Goal: Information Seeking & Learning: Learn about a topic

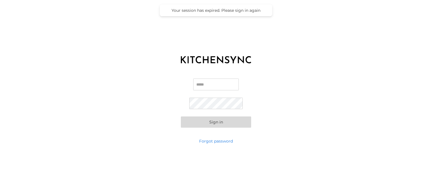
type input "**********"
click at [210, 118] on button "Sign in" at bounding box center [216, 122] width 70 height 11
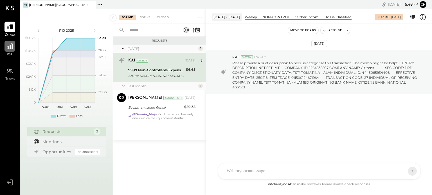
click at [7, 51] on div at bounding box center [9, 46] width 11 height 11
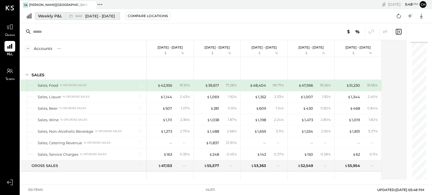
click at [53, 12] on button "Weekly P&L W40 [DATE] - [DATE]" at bounding box center [77, 16] width 85 height 8
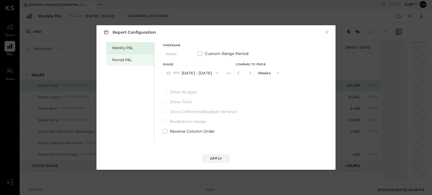
click at [126, 59] on div "Period P&L" at bounding box center [131, 59] width 39 height 5
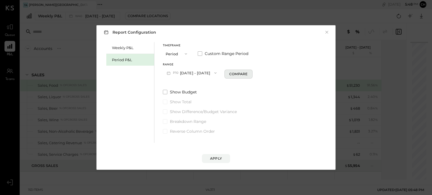
click at [241, 72] on div "Compare" at bounding box center [238, 74] width 18 height 5
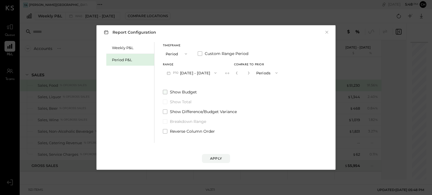
click at [243, 90] on label "Show Budget" at bounding box center [222, 92] width 119 height 6
click at [165, 93] on span at bounding box center [165, 92] width 4 height 4
click at [238, 73] on icon "button" at bounding box center [236, 72] width 3 height 3
click at [204, 71] on button "P10 [DATE] - [DATE]" at bounding box center [192, 73] width 58 height 10
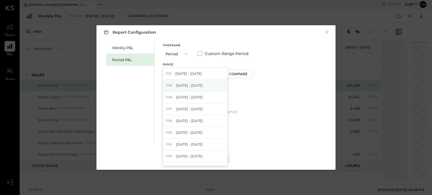
click at [199, 85] on span "[DATE] - [DATE]" at bounding box center [189, 85] width 27 height 5
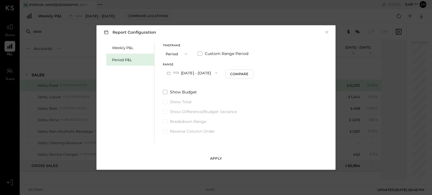
click at [219, 159] on div "Apply" at bounding box center [216, 158] width 12 height 5
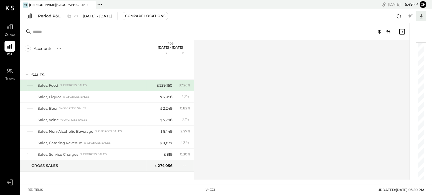
click at [423, 15] on icon at bounding box center [421, 15] width 7 height 7
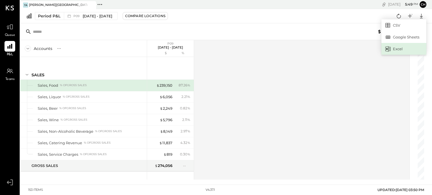
click at [398, 45] on div "Excel" at bounding box center [403, 49] width 45 height 12
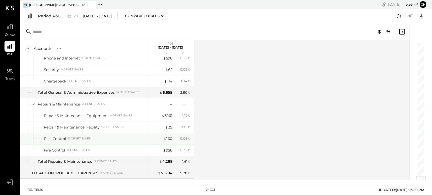
scroll to position [1133, 0]
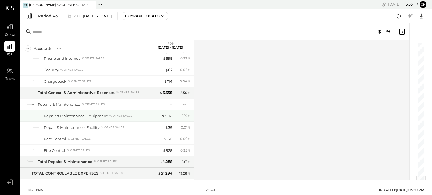
click at [152, 114] on div "$ 3,161" at bounding box center [161, 116] width 22 height 5
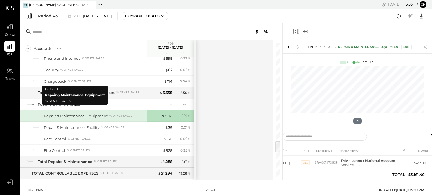
click at [100, 114] on div "Repair & Maintenance, Equipment" at bounding box center [76, 116] width 64 height 5
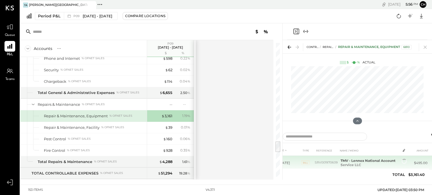
click at [350, 161] on b "TMV - Lennox National Account Service LLC" at bounding box center [368, 163] width 55 height 8
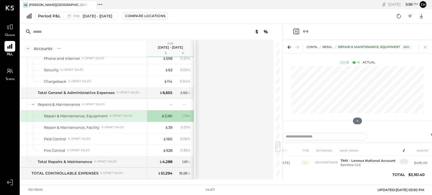
click at [121, 114] on div "% of NET SALES" at bounding box center [120, 116] width 23 height 4
click at [306, 14] on div "Period P&L P09 Aug 25 - Sep 28, 2025 Compare Locations CSV Google Sheets Excel" at bounding box center [226, 16] width 412 height 14
click at [427, 47] on icon at bounding box center [425, 47] width 8 height 8
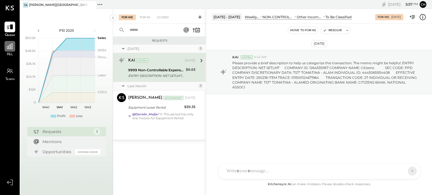
click at [6, 49] on icon at bounding box center [9, 46] width 7 height 7
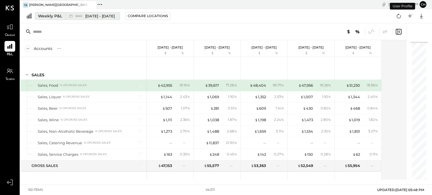
click at [48, 15] on div "Weekly P&L" at bounding box center [50, 16] width 24 height 6
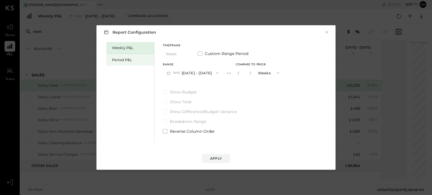
click at [126, 57] on div "Period P&L" at bounding box center [130, 60] width 48 height 12
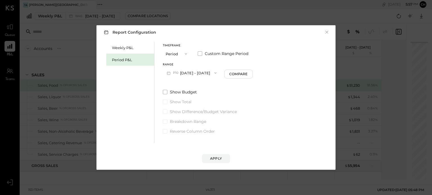
click at [211, 71] on button "P10 [DATE] - [DATE]" at bounding box center [192, 73] width 58 height 10
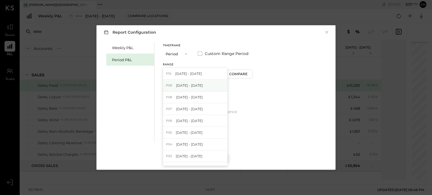
click at [199, 84] on span "[DATE] - [DATE]" at bounding box center [189, 85] width 27 height 5
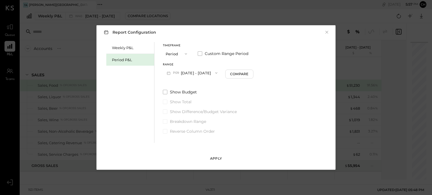
click at [219, 158] on div "Apply" at bounding box center [216, 158] width 12 height 5
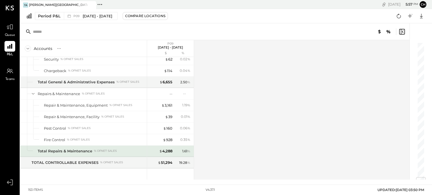
scroll to position [1143, 0]
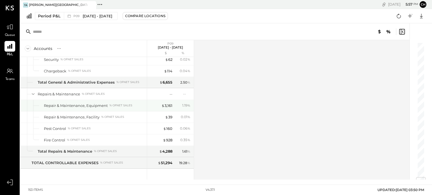
click at [116, 104] on div "% of NET SALES" at bounding box center [120, 106] width 23 height 4
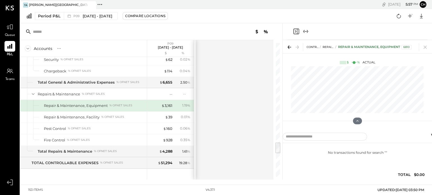
click at [120, 103] on div "Repair & Maintenance, Equipment % of NET SALES" at bounding box center [94, 105] width 101 height 5
click at [73, 103] on div "Repair & Maintenance, Equipment" at bounding box center [76, 105] width 64 height 5
click at [166, 103] on div "$ 3,161" at bounding box center [166, 105] width 11 height 5
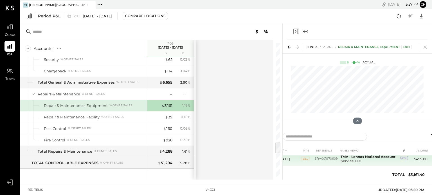
scroll to position [3, 0]
click at [317, 161] on td "SRV001970609" at bounding box center [327, 160] width 24 height 14
click at [327, 159] on td "SRV001970609" at bounding box center [327, 160] width 24 height 14
click at [356, 160] on b "TMV - Lennox National Account Service LLC" at bounding box center [368, 160] width 55 height 8
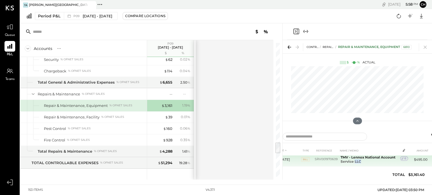
click at [356, 160] on b "TMV - Lennox National Account Service LLC" at bounding box center [368, 160] width 55 height 8
click at [376, 160] on td "TMV - Lennox National Account Service LLC" at bounding box center [369, 160] width 62 height 14
click at [404, 161] on span "6" at bounding box center [405, 162] width 2 height 4
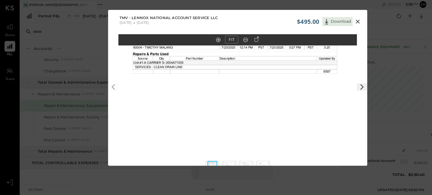
click at [359, 86] on icon at bounding box center [362, 87] width 7 height 7
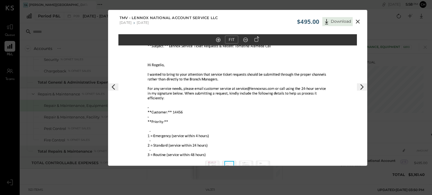
click at [359, 86] on icon at bounding box center [362, 87] width 7 height 7
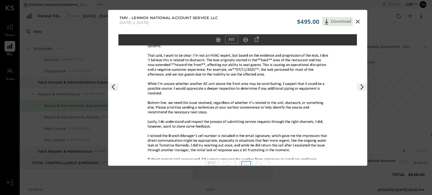
click at [359, 86] on icon at bounding box center [362, 87] width 7 height 7
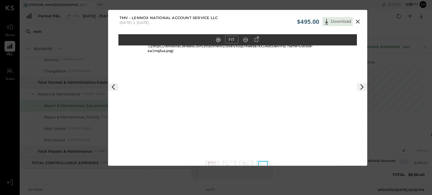
click at [359, 86] on icon at bounding box center [362, 87] width 7 height 7
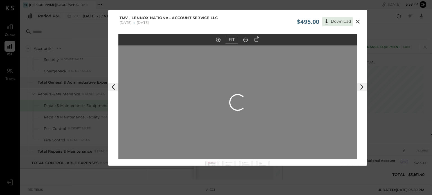
click at [359, 86] on icon at bounding box center [362, 87] width 7 height 7
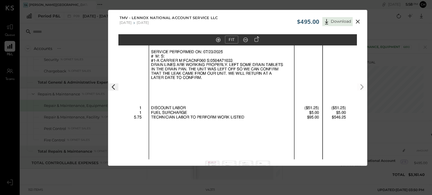
click at [358, 22] on icon at bounding box center [358, 22] width 4 height 4
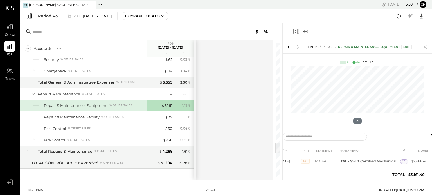
scroll to position [13, 0]
